Goal: Browse casually

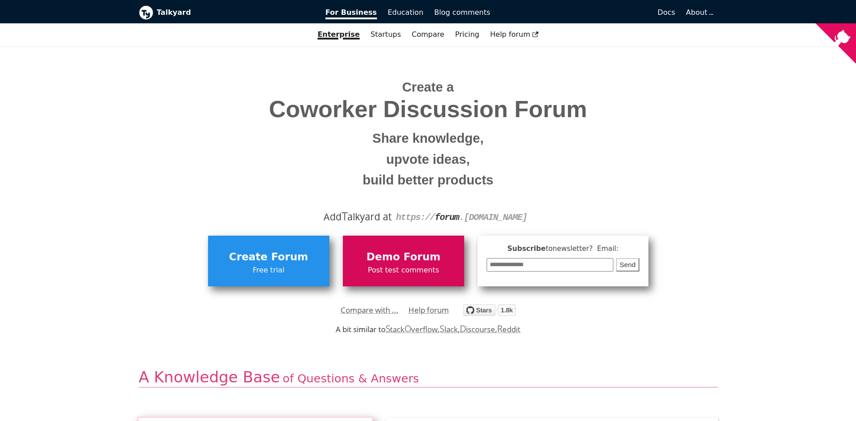
click at [365, 257] on span "Demo Forum" at bounding box center [403, 257] width 112 height 17
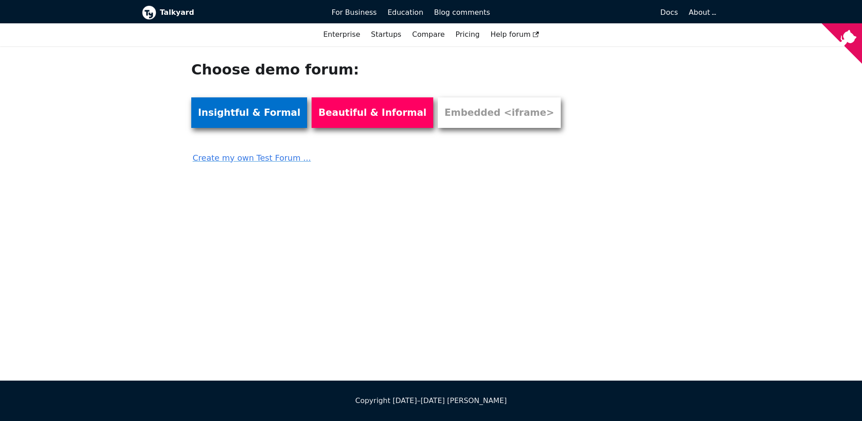
click at [275, 126] on link "Insightful & Formal" at bounding box center [249, 112] width 116 height 31
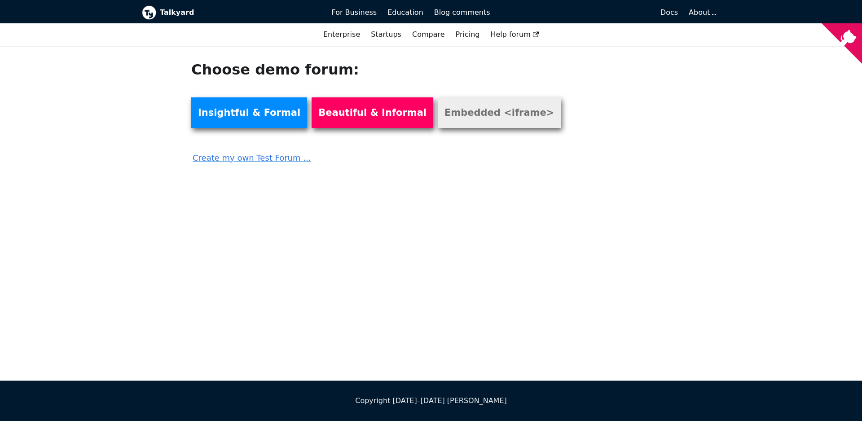
click at [463, 116] on link "Embedded <iframe>" at bounding box center [499, 112] width 123 height 31
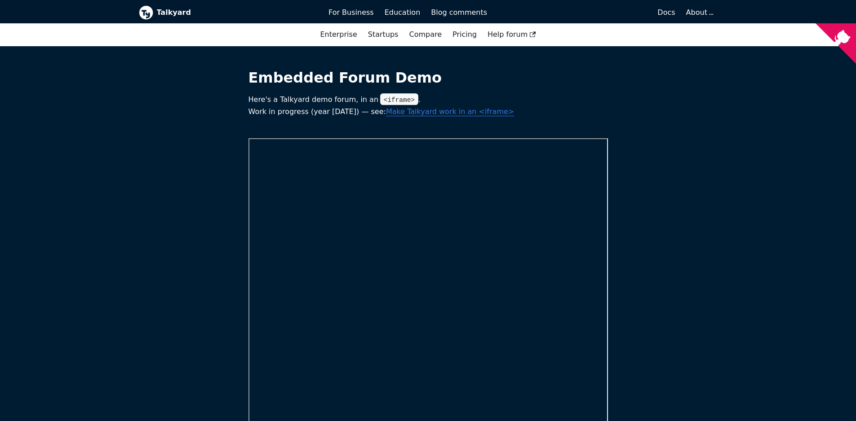
click at [121, 293] on main "Embedded Forum Demo Here's a Talkyard demo forum, in an <iframe> . Work in prog…" at bounding box center [428, 379] width 856 height 667
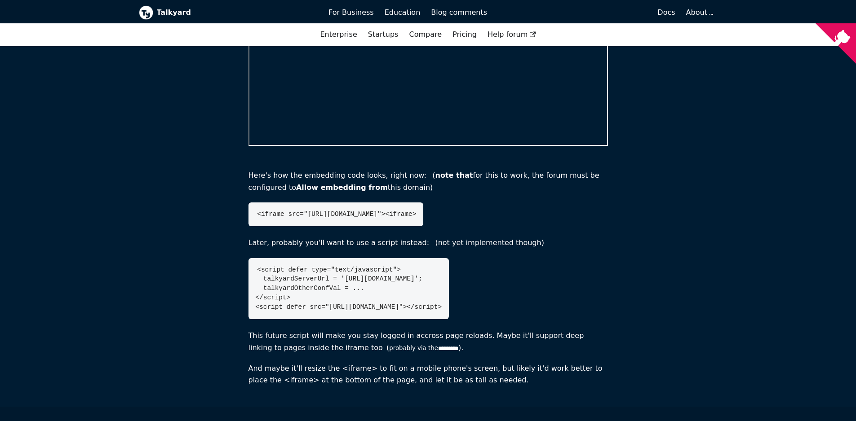
scroll to position [63, 0]
